Goal: Information Seeking & Learning: Check status

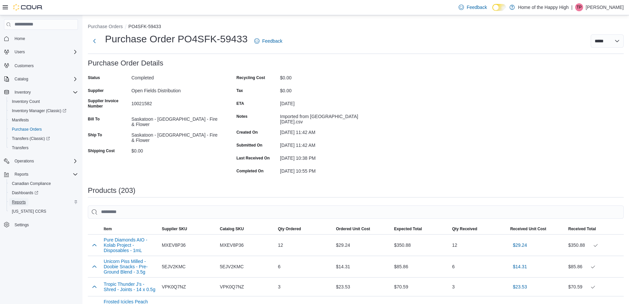
click at [21, 203] on span "Reports" at bounding box center [19, 201] width 14 height 5
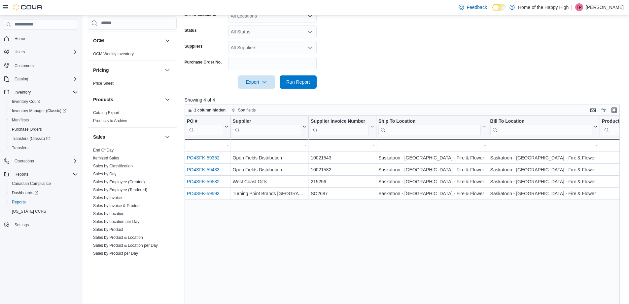
scroll to position [378, 0]
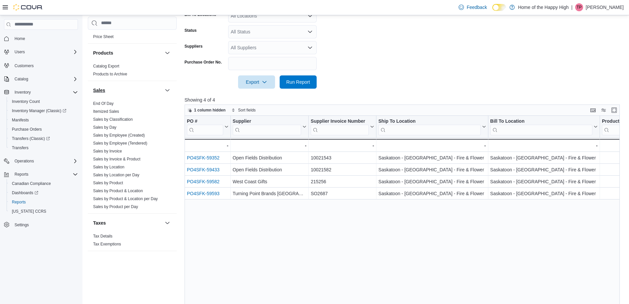
click at [105, 128] on link "Sales by Day" at bounding box center [104, 127] width 23 height 5
